Goal: Information Seeking & Learning: Learn about a topic

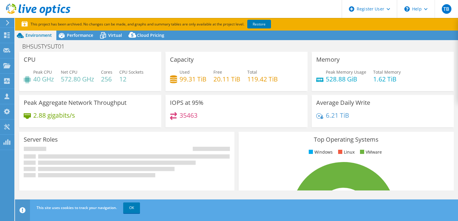
select select "USD"
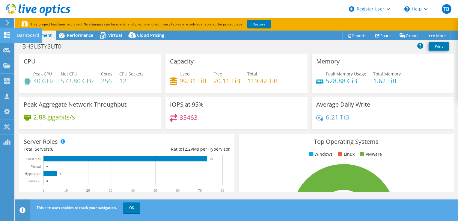
click at [4, 34] on icon at bounding box center [6, 35] width 7 height 6
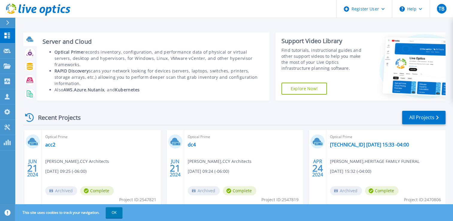
scroll to position [21, 0]
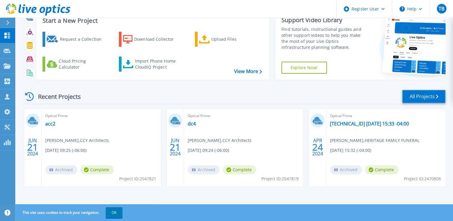
click at [426, 95] on link "All Projects" at bounding box center [423, 96] width 43 height 13
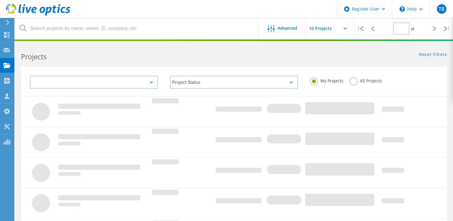
type input "1"
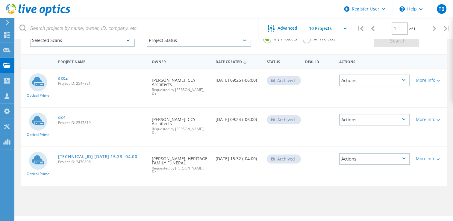
scroll to position [40, 0]
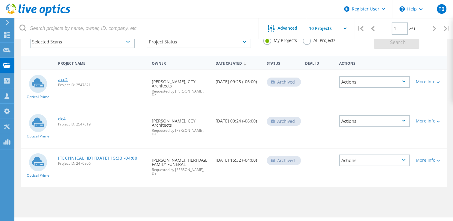
click at [61, 79] on link "acc2" at bounding box center [63, 80] width 10 height 4
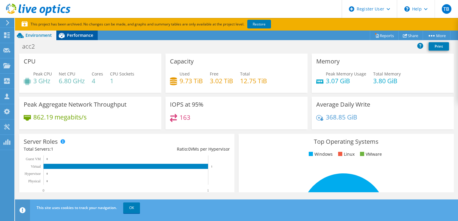
click at [79, 34] on span "Performance" at bounding box center [80, 35] width 26 height 6
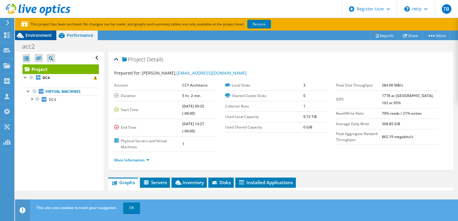
click at [43, 39] on div "Environment" at bounding box center [35, 36] width 41 height 10
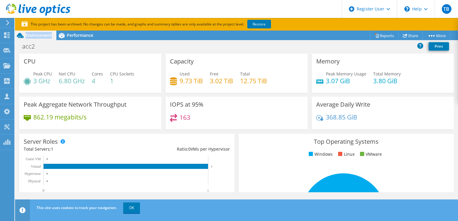
click at [43, 39] on div "Environment" at bounding box center [35, 36] width 41 height 10
click at [85, 38] on span "Performance" at bounding box center [80, 35] width 26 height 6
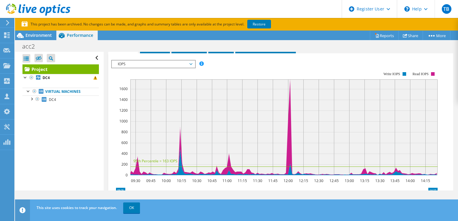
scroll to position [134, 0]
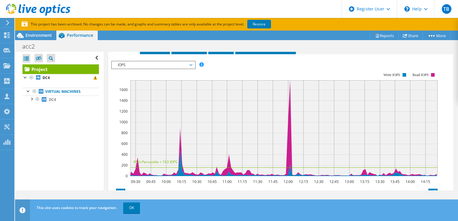
click at [176, 65] on span "IOPS" at bounding box center [153, 64] width 77 height 7
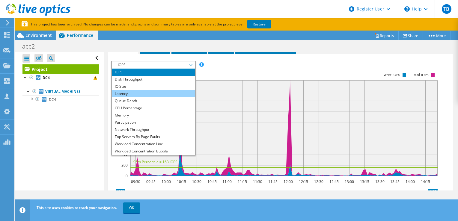
click at [159, 90] on li "Latency" at bounding box center [153, 93] width 83 height 7
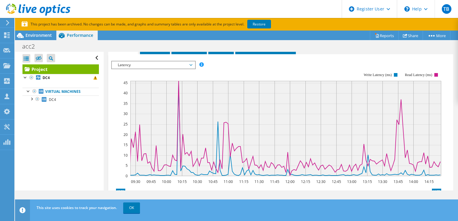
scroll to position [101, 0]
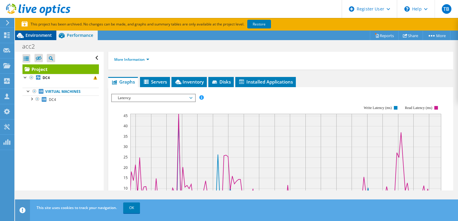
click at [40, 33] on span "Environment" at bounding box center [38, 35] width 26 height 6
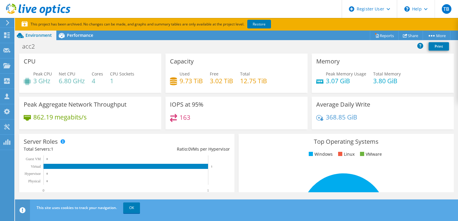
scroll to position [62, 0]
click at [69, 37] on span "Performance" at bounding box center [80, 35] width 26 height 6
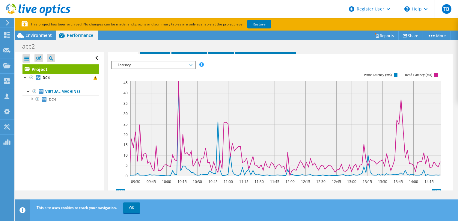
scroll to position [133, 0]
click at [287, 183] on text "12:00" at bounding box center [289, 182] width 9 height 5
click at [173, 62] on span "Latency" at bounding box center [153, 65] width 77 height 7
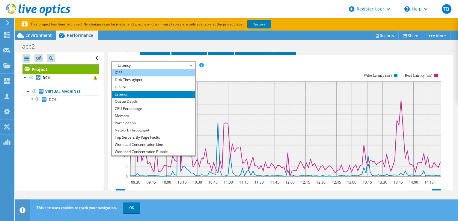
click at [144, 72] on li "IOPS" at bounding box center [153, 72] width 83 height 7
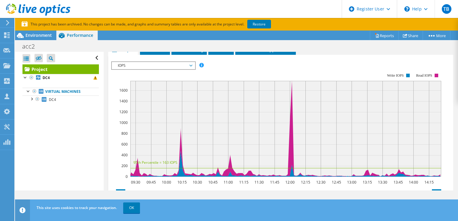
click at [288, 149] on icon at bounding box center [284, 129] width 311 height 96
click at [183, 64] on span "IOPS" at bounding box center [153, 65] width 77 height 7
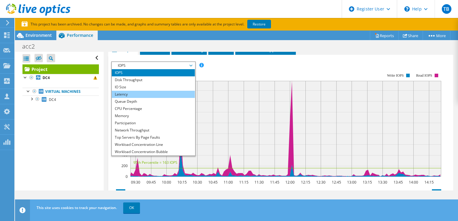
click at [162, 93] on li "Latency" at bounding box center [153, 94] width 83 height 7
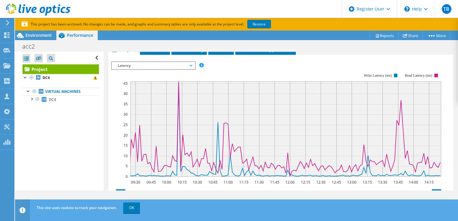
click at [162, 64] on span "Latency" at bounding box center [153, 65] width 77 height 7
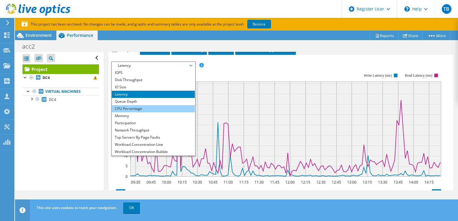
click at [135, 109] on li "CPU Percentage" at bounding box center [153, 108] width 83 height 7
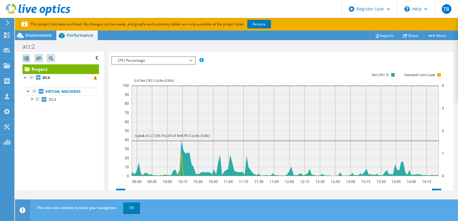
scroll to position [140, 0]
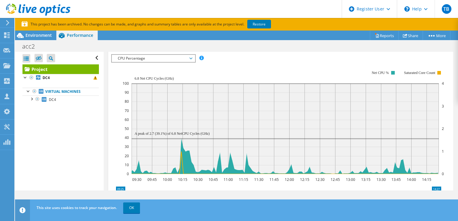
click at [172, 57] on span "CPU Percentage" at bounding box center [153, 58] width 77 height 7
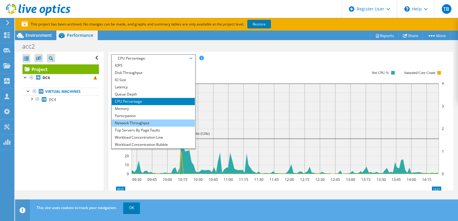
click at [149, 119] on li "Network Throughput" at bounding box center [153, 122] width 83 height 7
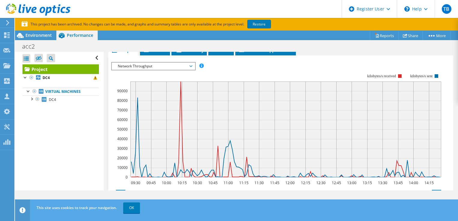
scroll to position [133, 0]
click at [156, 62] on span "Network Throughput" at bounding box center [153, 65] width 77 height 7
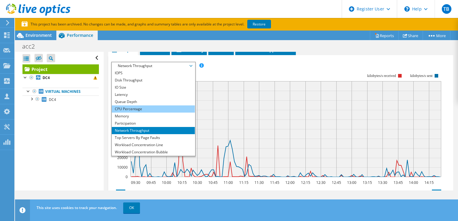
click at [136, 107] on li "CPU Percentage" at bounding box center [153, 108] width 83 height 7
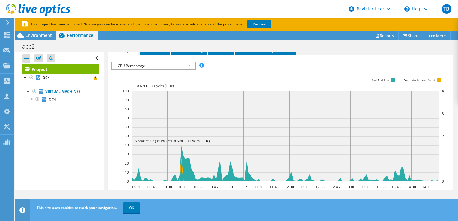
click at [161, 66] on span "CPU Percentage" at bounding box center [153, 65] width 77 height 7
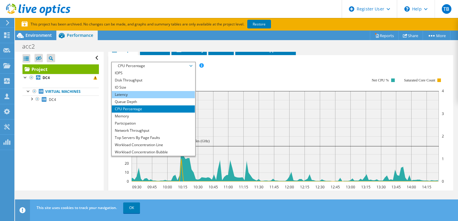
click at [143, 95] on li "Latency" at bounding box center [153, 94] width 83 height 7
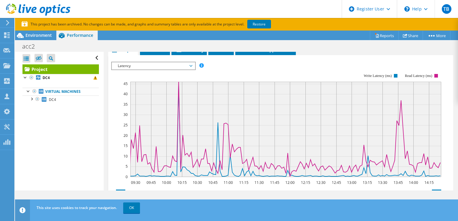
click at [157, 64] on span "Latency" at bounding box center [153, 65] width 77 height 7
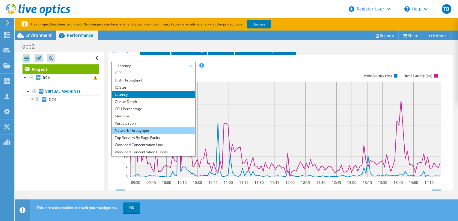
click at [148, 128] on li "Network Throughput" at bounding box center [153, 130] width 83 height 7
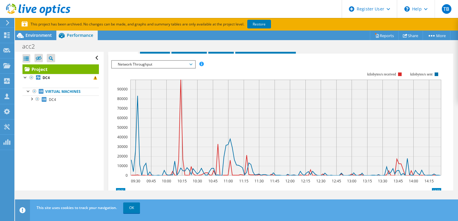
scroll to position [135, 0]
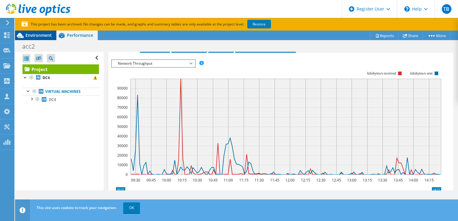
click at [41, 38] on div "Environment" at bounding box center [35, 36] width 41 height 10
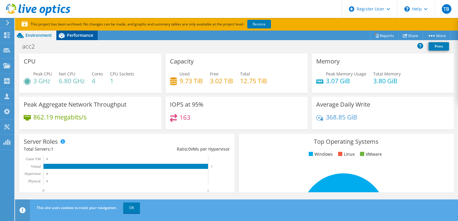
click at [79, 37] on span "Performance" at bounding box center [80, 35] width 26 height 6
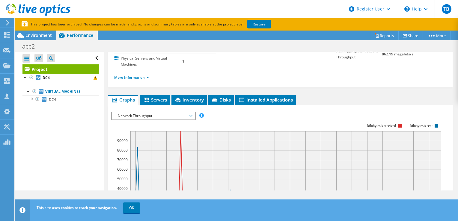
scroll to position [83, 0]
click at [155, 98] on span "Servers" at bounding box center [155, 100] width 24 height 6
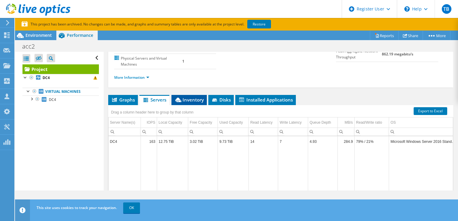
click at [193, 98] on span "Inventory" at bounding box center [188, 100] width 29 height 6
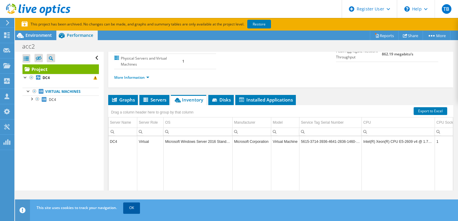
click at [132, 205] on link "OK" at bounding box center [131, 207] width 17 height 11
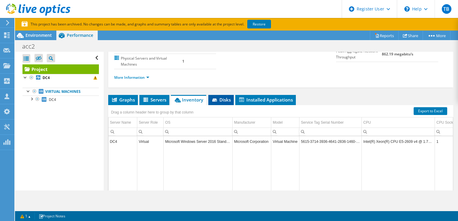
click at [225, 99] on span "Disks" at bounding box center [220, 100] width 19 height 6
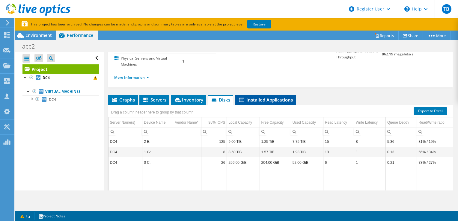
drag, startPoint x: 264, startPoint y: 102, endPoint x: 256, endPoint y: 102, distance: 7.2
click at [256, 102] on li "Installed Applications" at bounding box center [265, 100] width 60 height 10
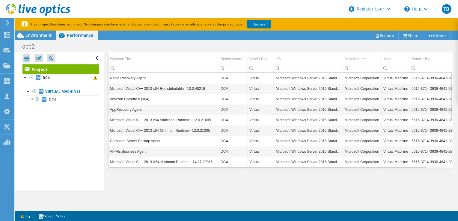
scroll to position [0, 0]
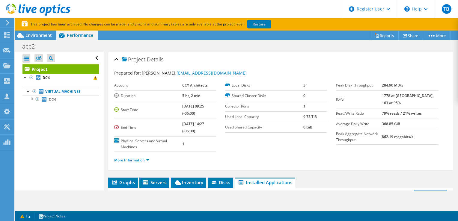
click at [62, 12] on use at bounding box center [38, 10] width 64 height 12
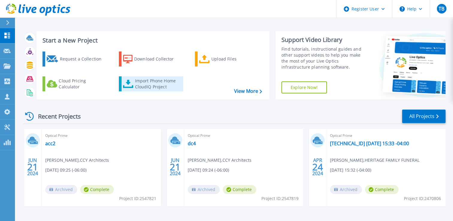
scroll to position [3, 0]
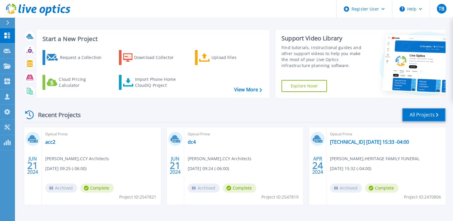
click at [424, 114] on link "All Projects" at bounding box center [423, 114] width 43 height 13
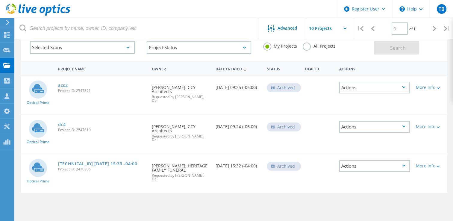
scroll to position [35, 0]
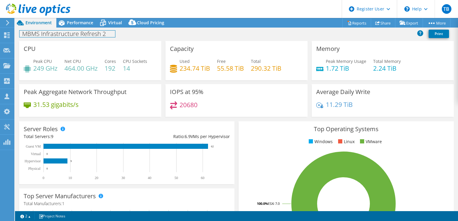
click at [71, 28] on div "MBMS Infrastructure Refresh 2 Print" at bounding box center [236, 34] width 443 height 13
click at [87, 17] on header "TB Dell User Tyler Brandau Tyler.Brandau@dell.com Dell My Profile Log Out \n He…" at bounding box center [229, 9] width 458 height 18
click at [81, 21] on span "Performance" at bounding box center [80, 23] width 26 height 6
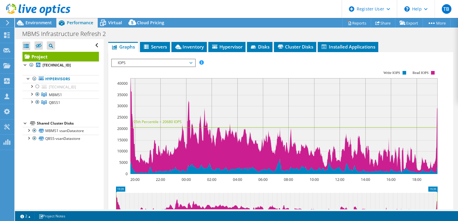
scroll to position [123, 0]
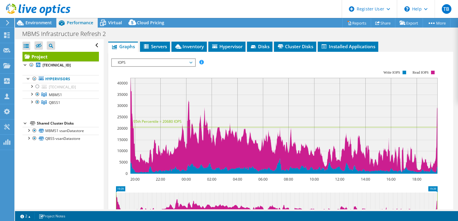
click at [170, 62] on span "IOPS" at bounding box center [153, 62] width 77 height 7
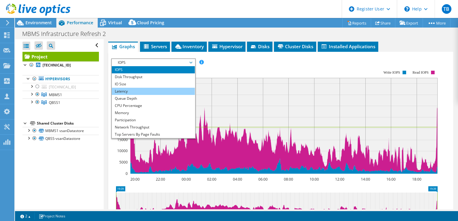
click at [151, 92] on li "Latency" at bounding box center [153, 91] width 83 height 7
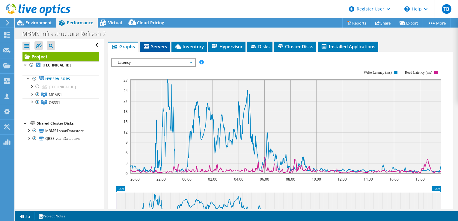
click at [159, 43] on span "Servers" at bounding box center [155, 46] width 24 height 6
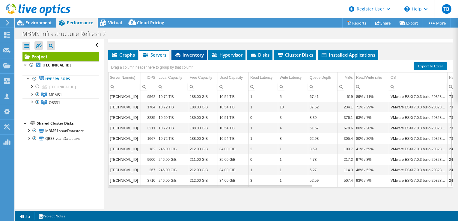
click at [187, 57] on span "Inventory" at bounding box center [188, 55] width 29 height 6
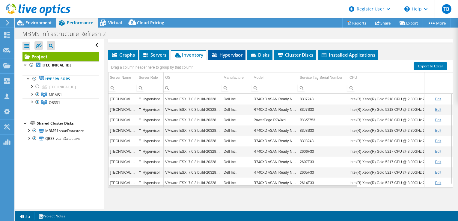
click at [229, 55] on span "Hypervisor" at bounding box center [226, 55] width 31 height 6
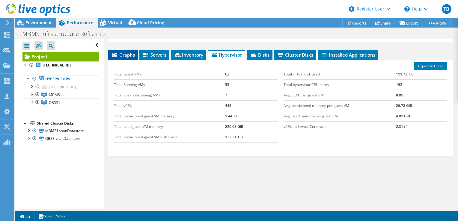
click at [123, 53] on span "Graphs" at bounding box center [123, 55] width 24 height 6
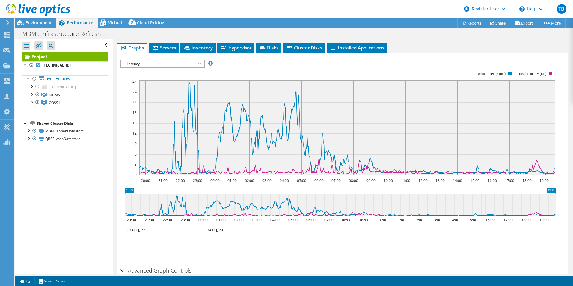
click at [158, 60] on span "Latency" at bounding box center [162, 63] width 77 height 7
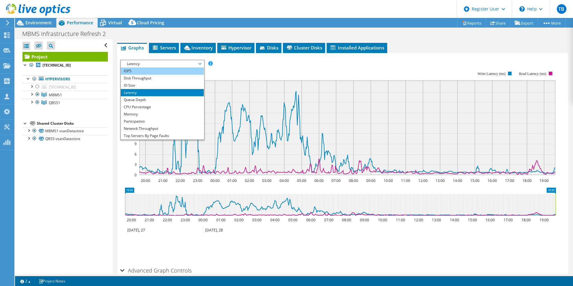
click at [161, 67] on li "IOPS" at bounding box center [162, 70] width 83 height 7
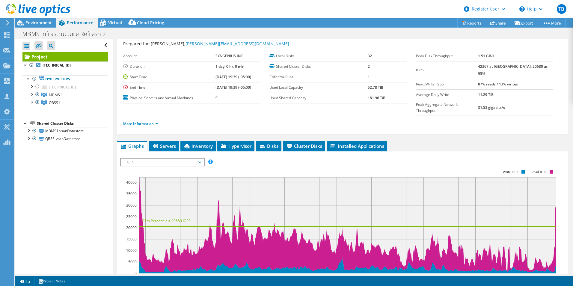
scroll to position [0, 0]
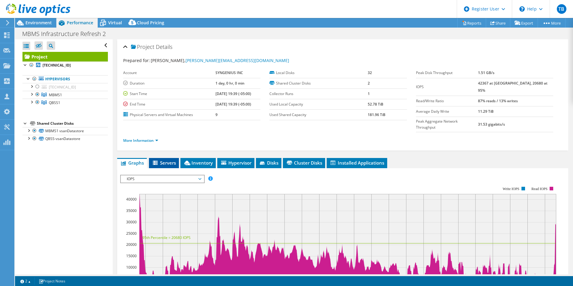
click at [171, 158] on li "Servers" at bounding box center [164, 163] width 30 height 10
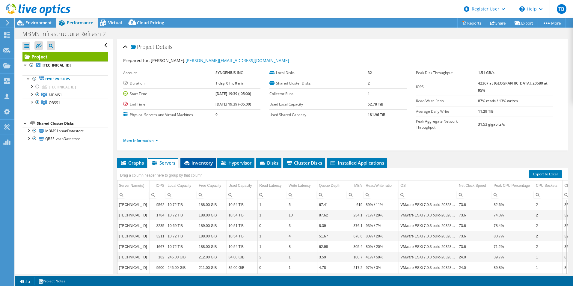
click at [195, 160] on span "Inventory" at bounding box center [197, 163] width 29 height 6
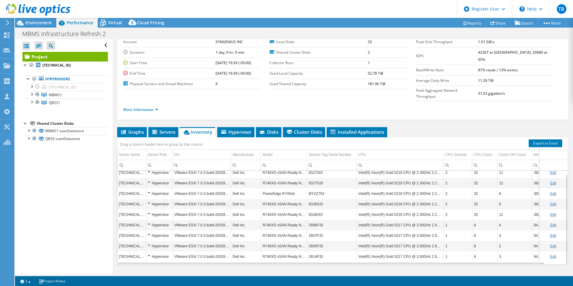
scroll to position [32, 0]
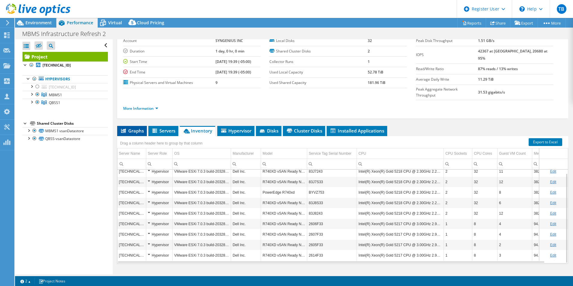
click at [140, 128] on span "Graphs" at bounding box center [132, 131] width 24 height 6
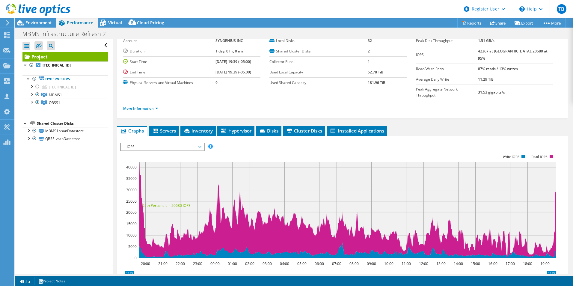
click at [139, 143] on span "IOPS" at bounding box center [162, 146] width 77 height 7
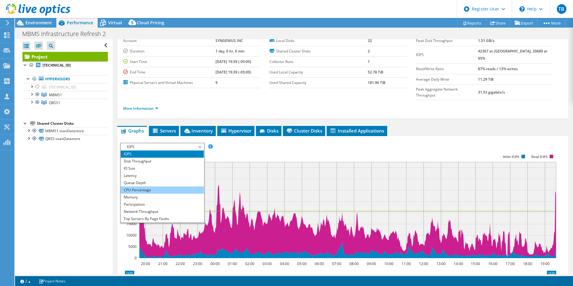
click at [143, 186] on li "CPU Percentage" at bounding box center [162, 189] width 83 height 7
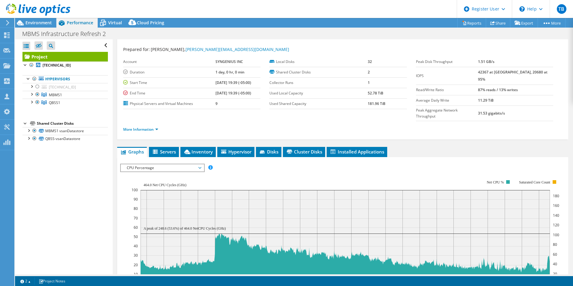
scroll to position [0, 0]
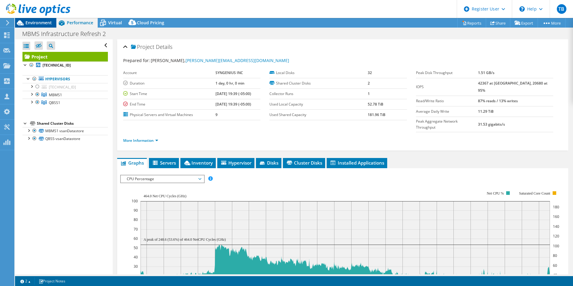
click at [38, 24] on span "Environment" at bounding box center [38, 23] width 26 height 6
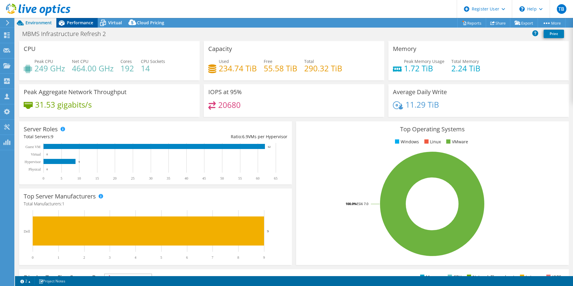
click at [87, 19] on div "Performance" at bounding box center [76, 23] width 41 height 10
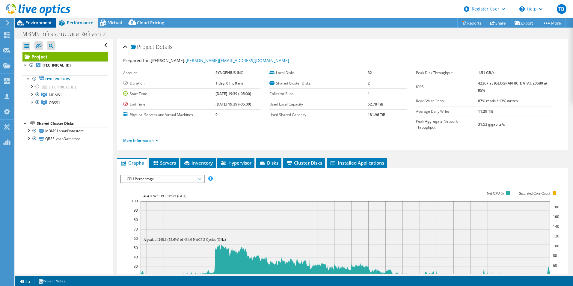
click at [39, 24] on span "Environment" at bounding box center [38, 23] width 26 height 6
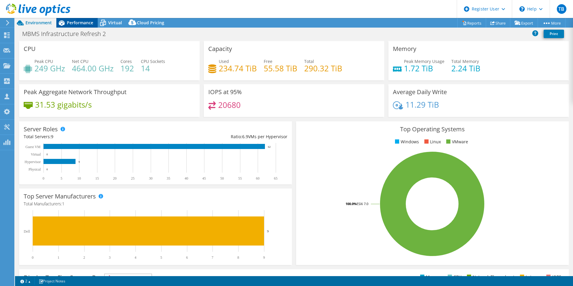
click at [82, 20] on span "Performance" at bounding box center [80, 23] width 26 height 6
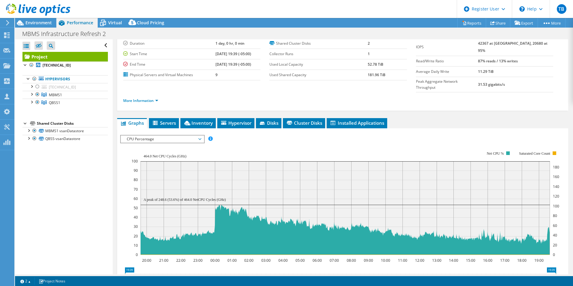
scroll to position [60, 0]
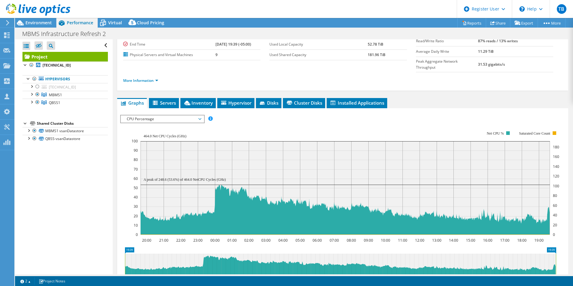
click at [183, 115] on span "CPU Percentage" at bounding box center [162, 118] width 77 height 7
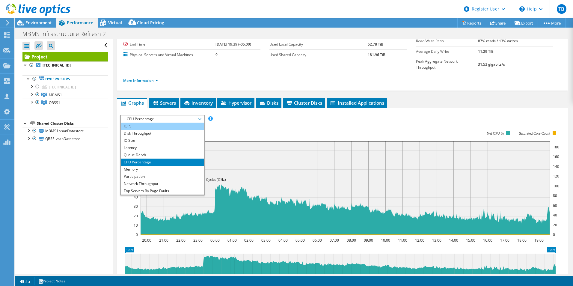
click at [174, 122] on li "IOPS" at bounding box center [162, 125] width 83 height 7
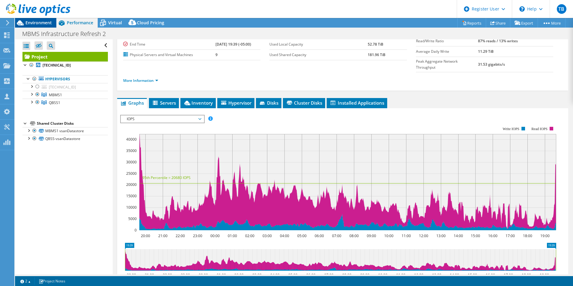
click at [37, 23] on span "Environment" at bounding box center [38, 23] width 26 height 6
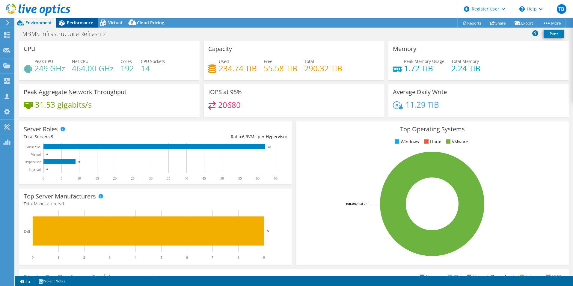
click at [89, 18] on div "Performance" at bounding box center [76, 23] width 41 height 10
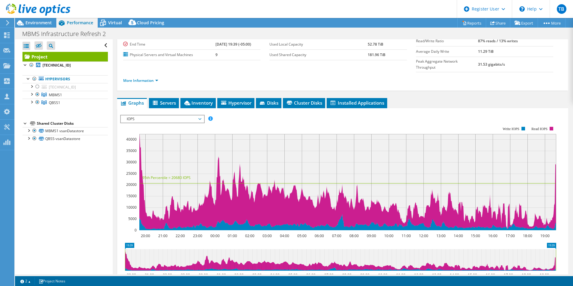
click at [181, 115] on span "IOPS" at bounding box center [162, 118] width 77 height 7
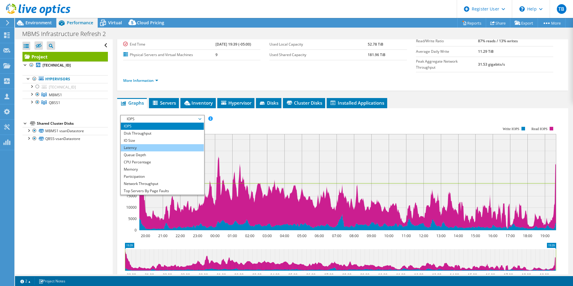
click at [154, 144] on li "Latency" at bounding box center [162, 147] width 83 height 7
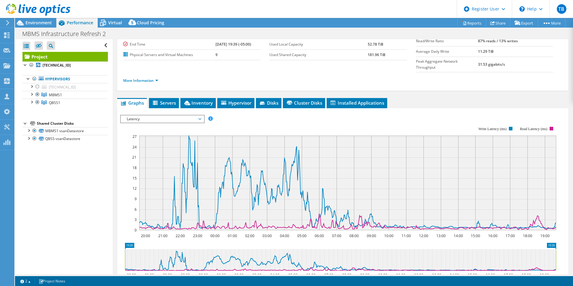
click at [166, 115] on span "Latency" at bounding box center [162, 118] width 77 height 7
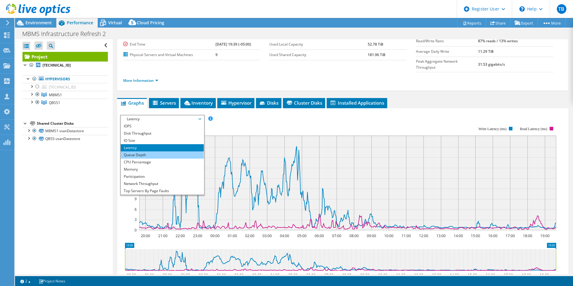
click at [155, 151] on li "Queue Depth" at bounding box center [162, 154] width 83 height 7
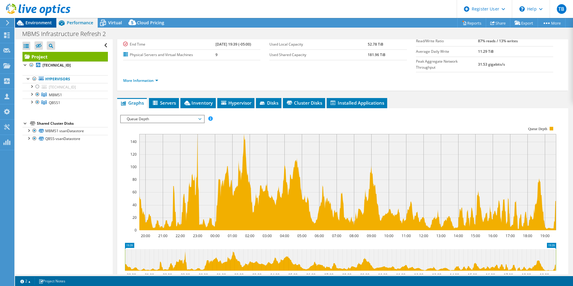
click at [43, 26] on div "Environment" at bounding box center [35, 23] width 41 height 10
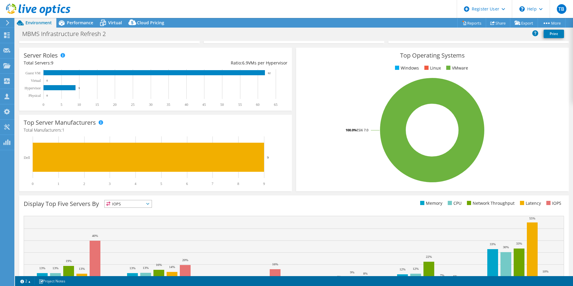
scroll to position [114, 0]
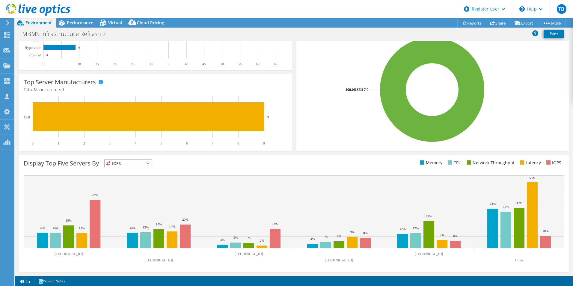
click at [132, 162] on span "IOPS" at bounding box center [128, 163] width 47 height 7
click at [127, 175] on li "Memory" at bounding box center [128, 179] width 47 height 8
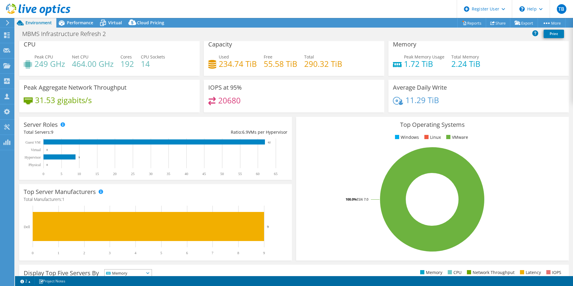
scroll to position [0, 0]
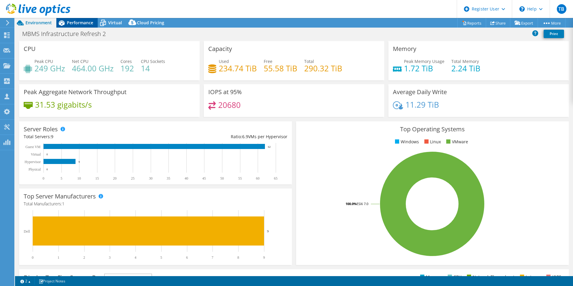
click at [78, 22] on span "Performance" at bounding box center [80, 23] width 26 height 6
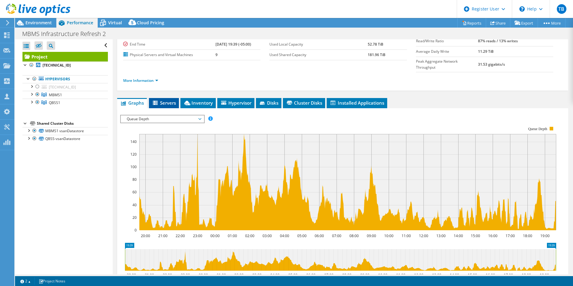
click at [169, 100] on span "Servers" at bounding box center [164, 103] width 24 height 6
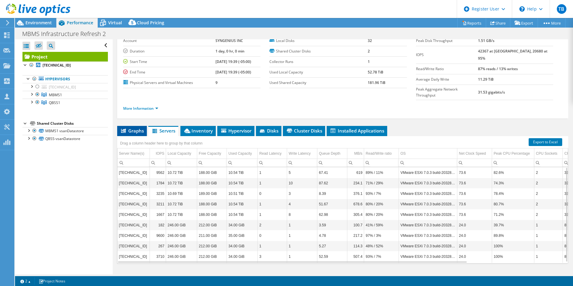
click at [128, 128] on span "Graphs" at bounding box center [132, 131] width 24 height 6
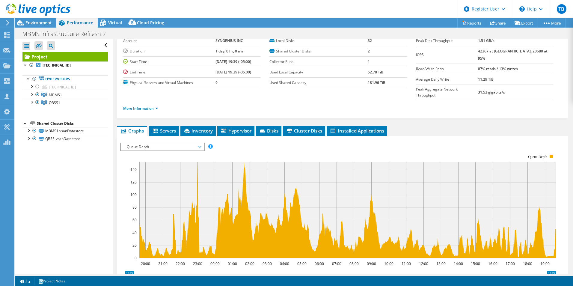
scroll to position [60, 0]
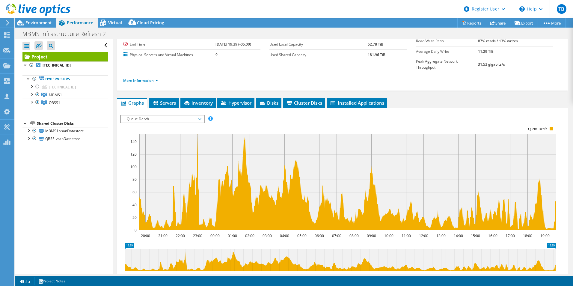
click at [161, 115] on span "Queue Depth" at bounding box center [162, 118] width 77 height 7
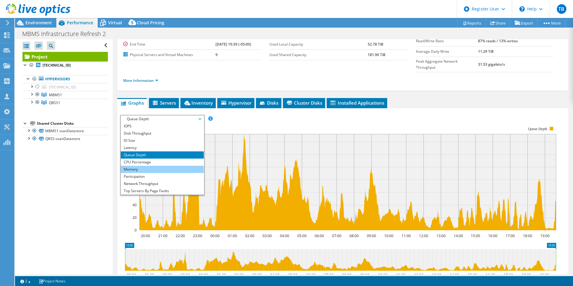
click at [140, 166] on li "Memory" at bounding box center [162, 169] width 83 height 7
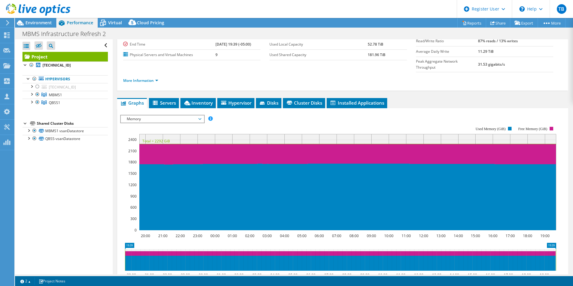
click at [178, 115] on span "Memory" at bounding box center [162, 118] width 77 height 7
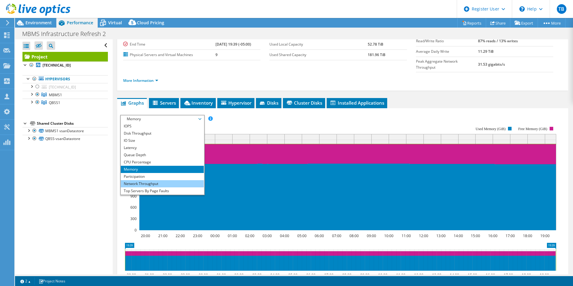
click at [153, 180] on li "Network Throughput" at bounding box center [162, 183] width 83 height 7
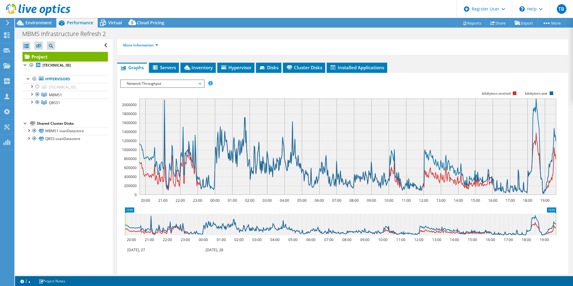
scroll to position [45, 0]
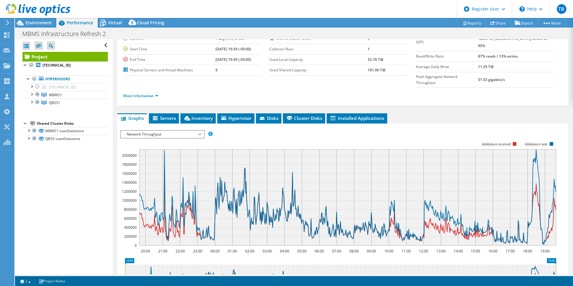
click at [192, 131] on span "Network Throughput" at bounding box center [162, 134] width 77 height 7
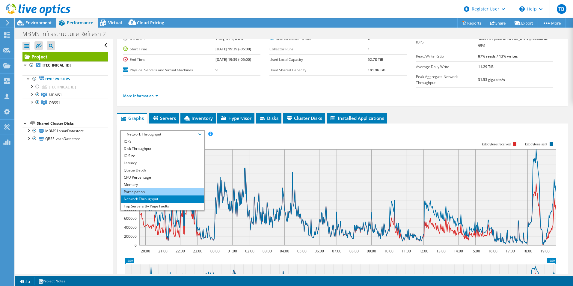
click at [155, 188] on li "Participation" at bounding box center [162, 191] width 83 height 7
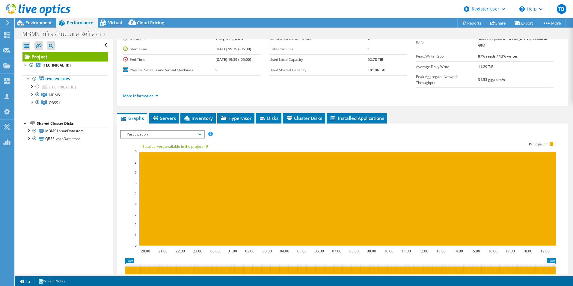
click at [168, 131] on span "Participation" at bounding box center [162, 134] width 77 height 7
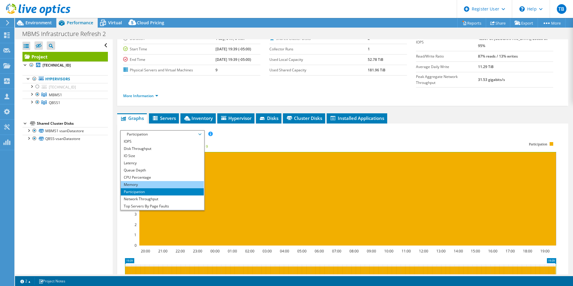
click at [146, 181] on li "Memory" at bounding box center [162, 184] width 83 height 7
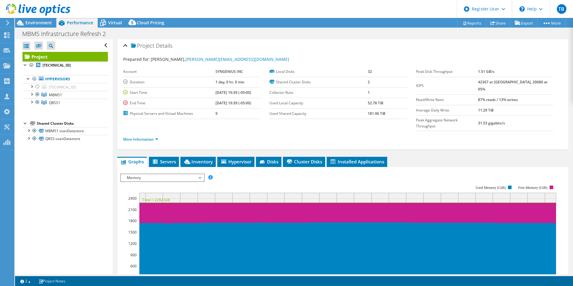
scroll to position [0, 0]
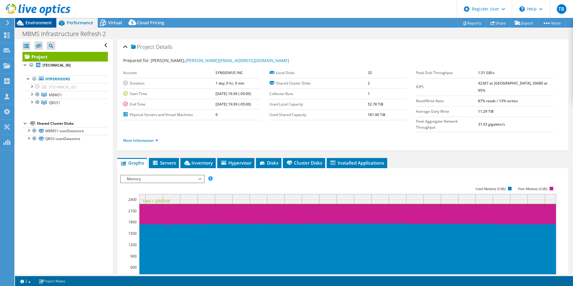
click at [42, 24] on span "Environment" at bounding box center [38, 23] width 26 height 6
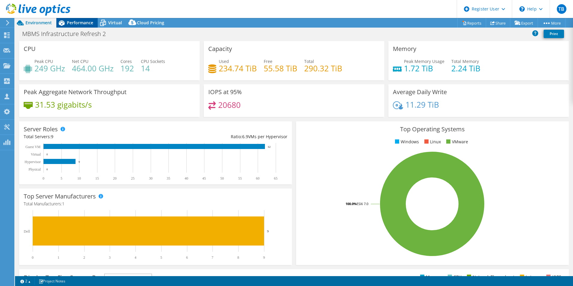
click at [64, 23] on icon at bounding box center [62, 22] width 6 height 5
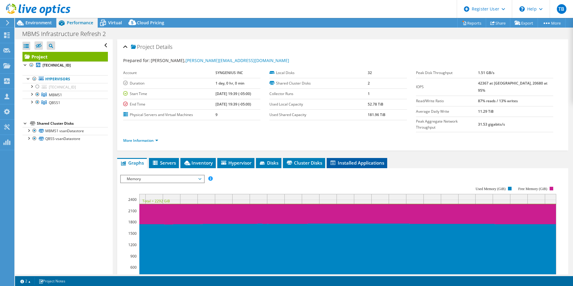
click at [345, 160] on span "Installed Applications" at bounding box center [356, 163] width 55 height 6
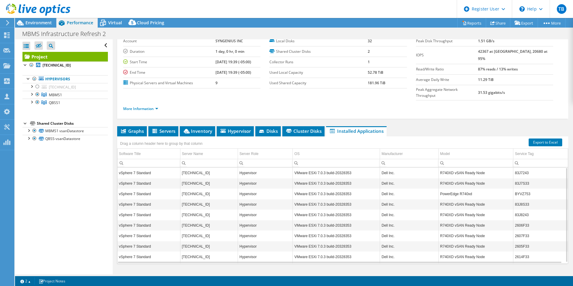
scroll to position [32, 0]
click at [165, 128] on span "Servers" at bounding box center [163, 131] width 24 height 6
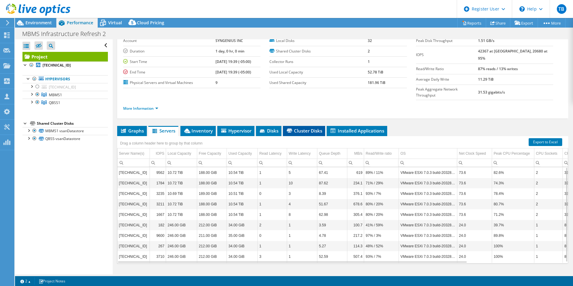
click at [308, 126] on li "Cluster Disks" at bounding box center [304, 131] width 42 height 10
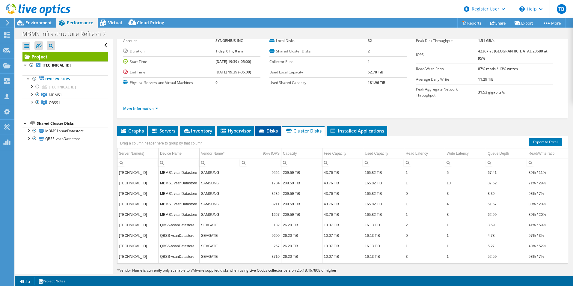
click at [268, 128] on span "Disks" at bounding box center [267, 131] width 19 height 6
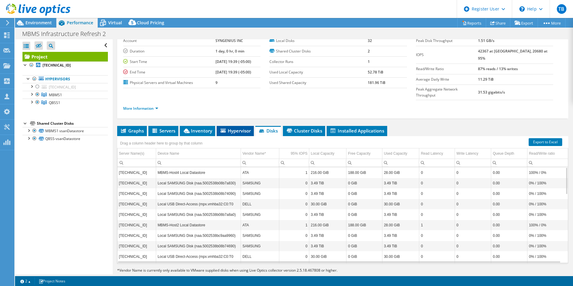
click at [225, 128] on icon at bounding box center [222, 130] width 5 height 4
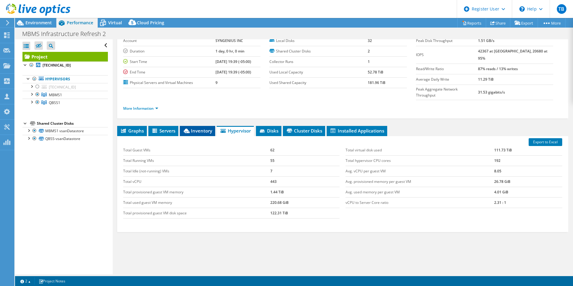
click at [198, 128] on span "Inventory" at bounding box center [197, 131] width 29 height 6
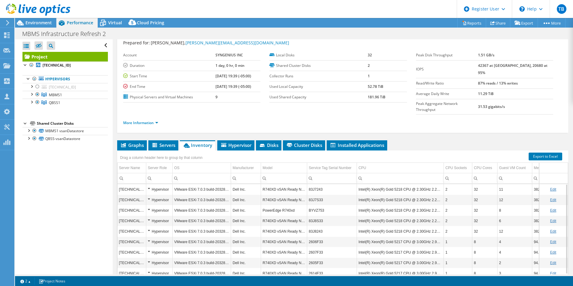
scroll to position [0, 0]
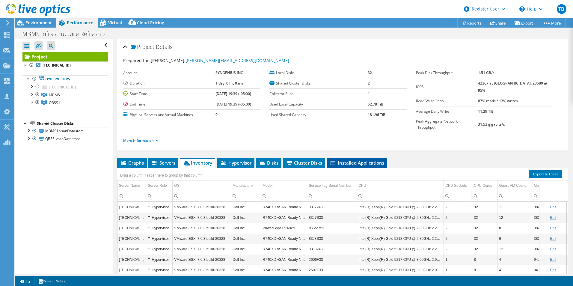
click at [353, 160] on span "Installed Applications" at bounding box center [356, 163] width 55 height 6
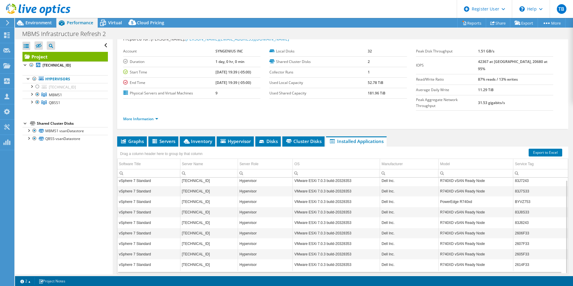
scroll to position [32, 0]
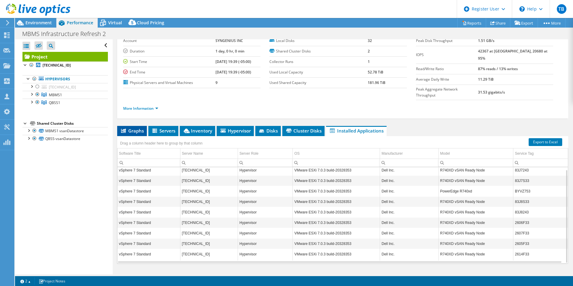
click at [143, 126] on li "Graphs" at bounding box center [132, 131] width 30 height 10
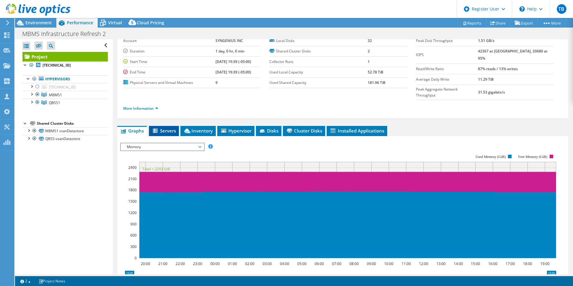
click at [166, 128] on span "Servers" at bounding box center [164, 131] width 24 height 6
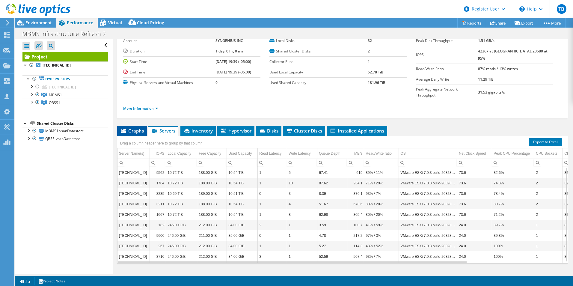
click at [143, 128] on span "Graphs" at bounding box center [132, 131] width 24 height 6
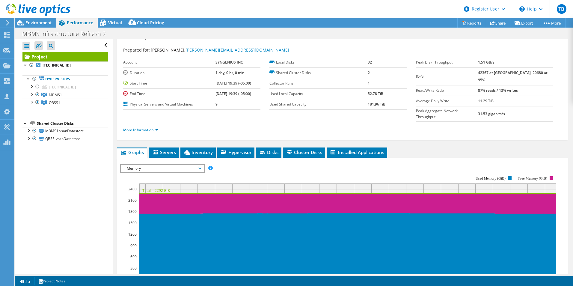
scroll to position [0, 0]
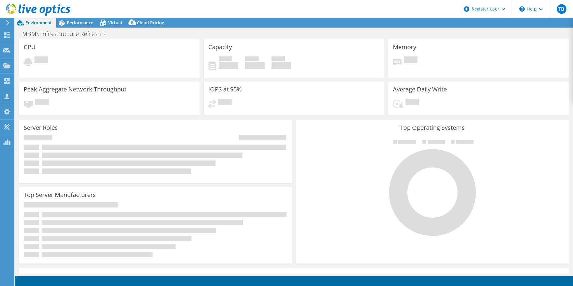
select select "USD"
